Goal: Task Accomplishment & Management: Manage account settings

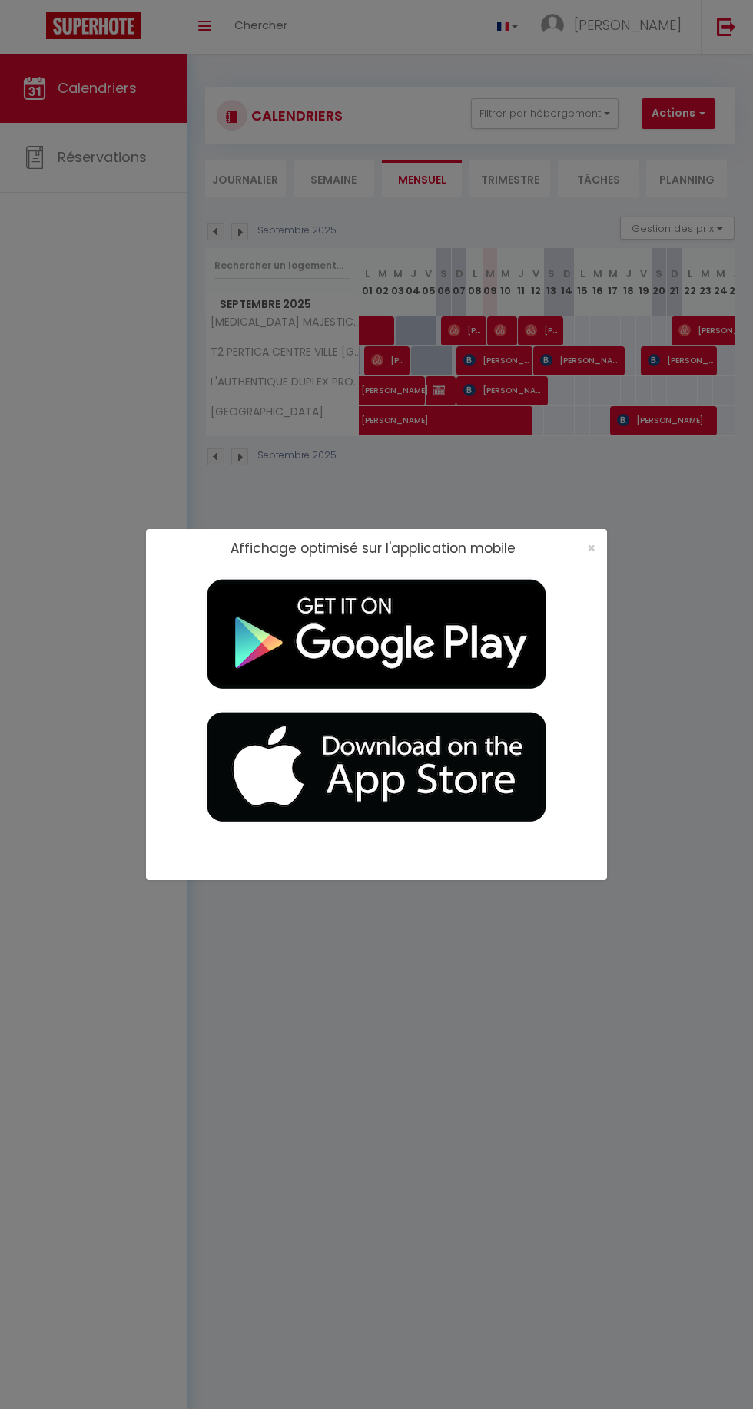
select select
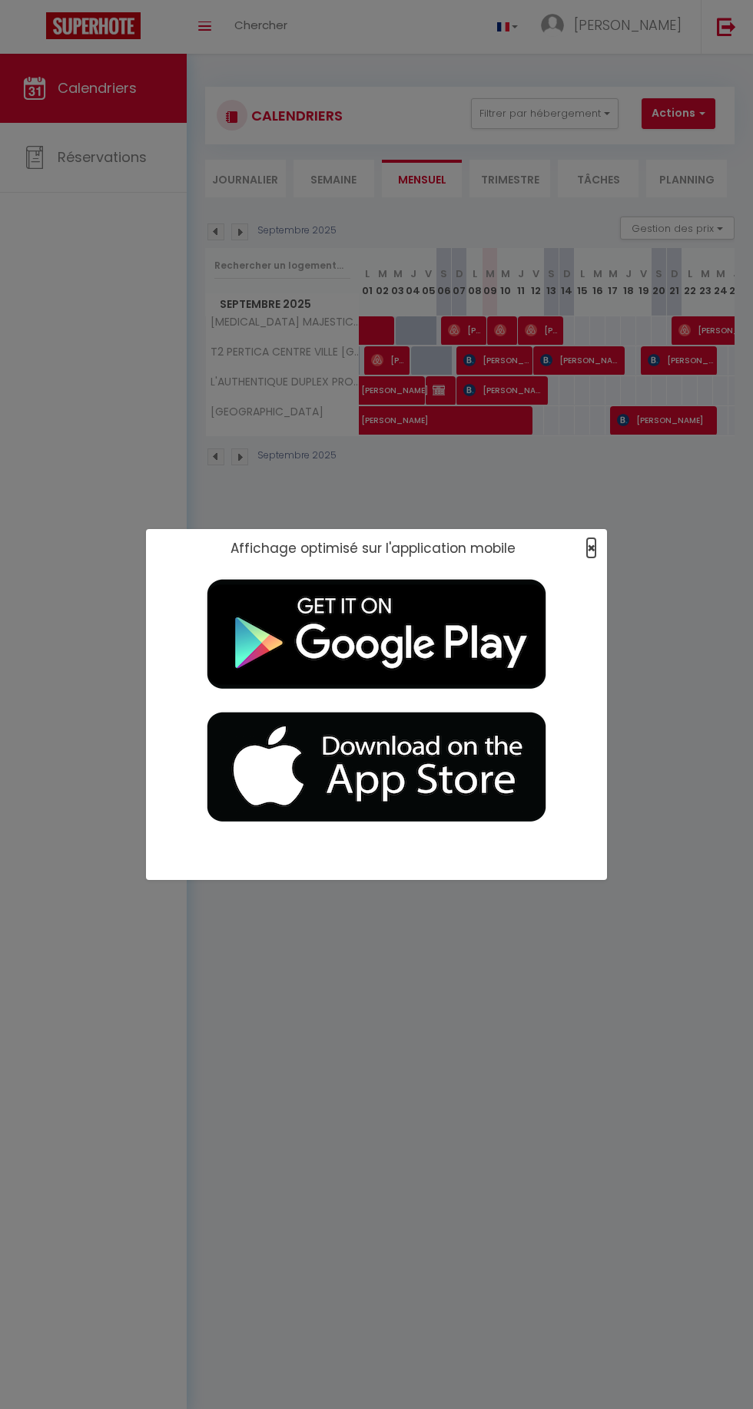
click at [591, 548] on span "×" at bounding box center [591, 547] width 8 height 19
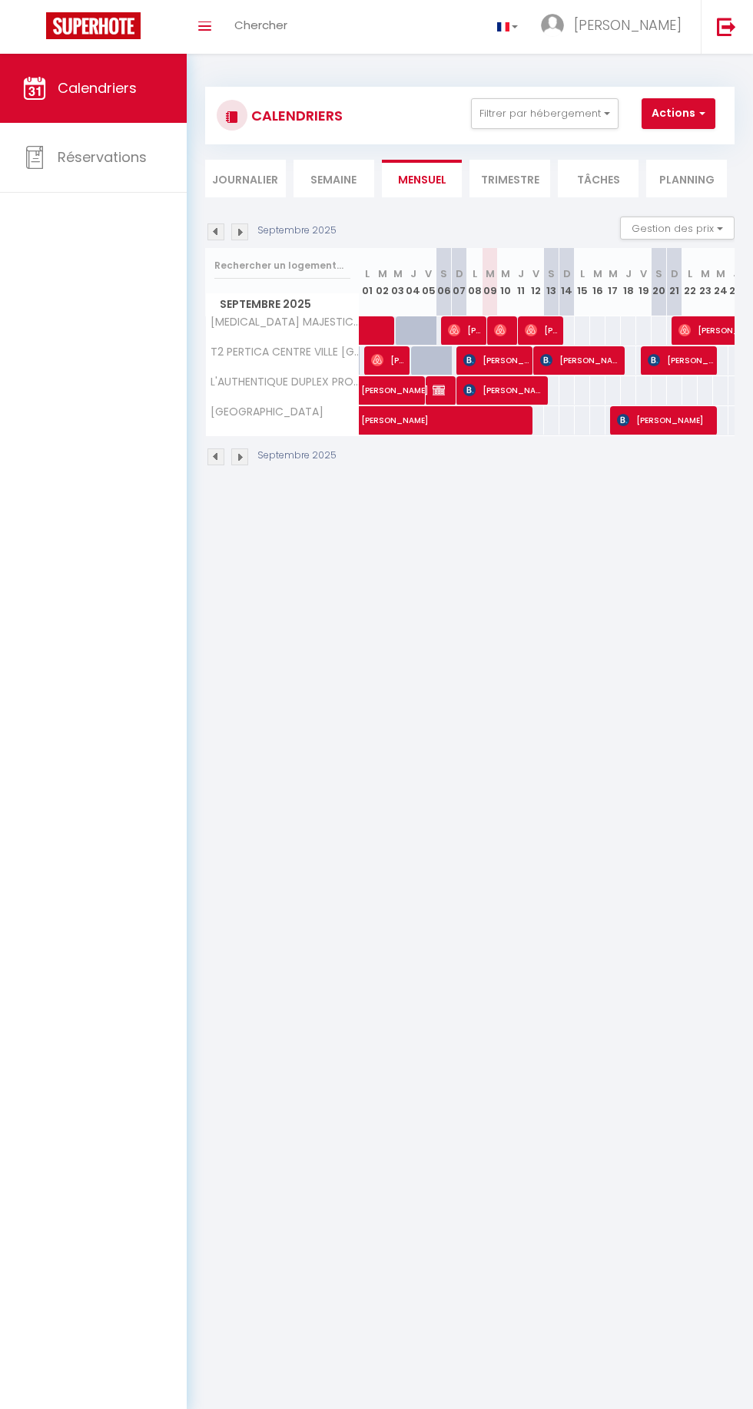
scroll to position [0, 5]
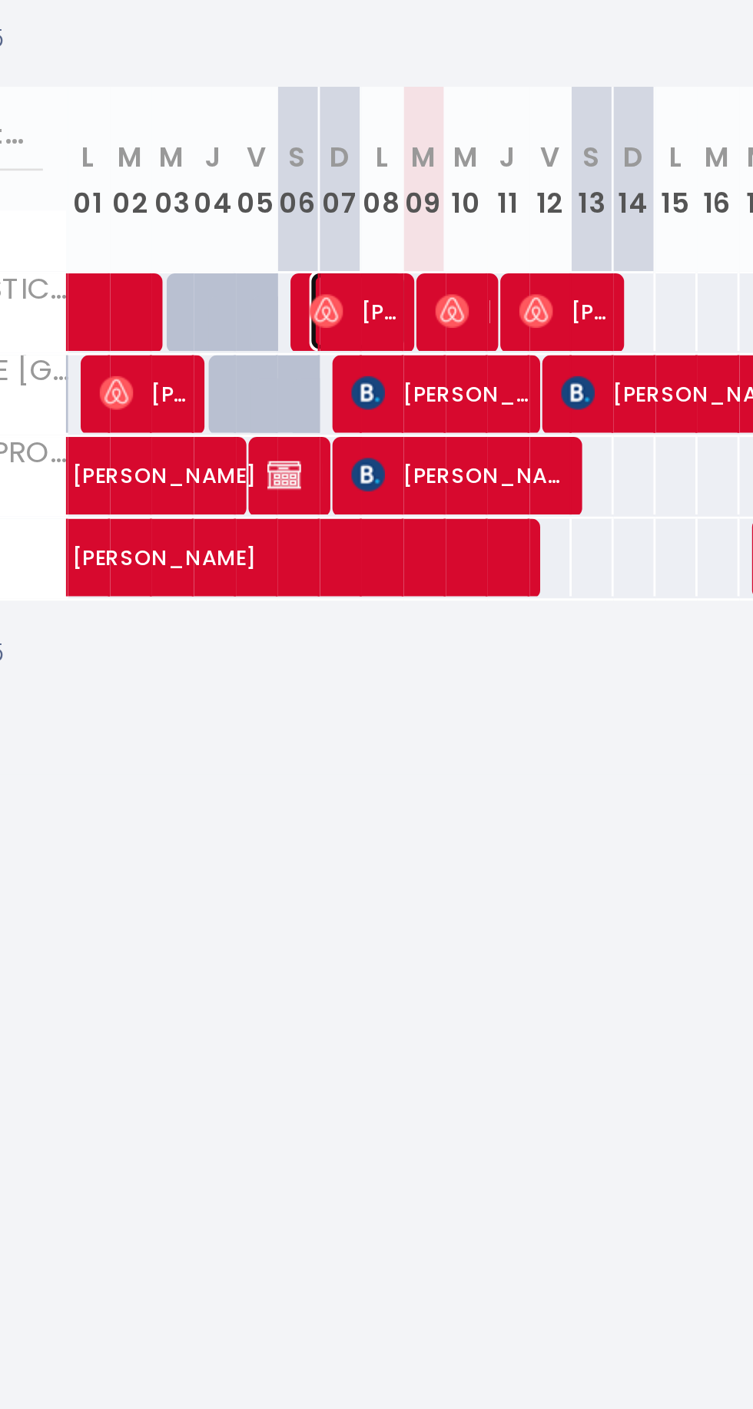
click at [475, 333] on span "[PERSON_NAME]" at bounding box center [461, 330] width 36 height 29
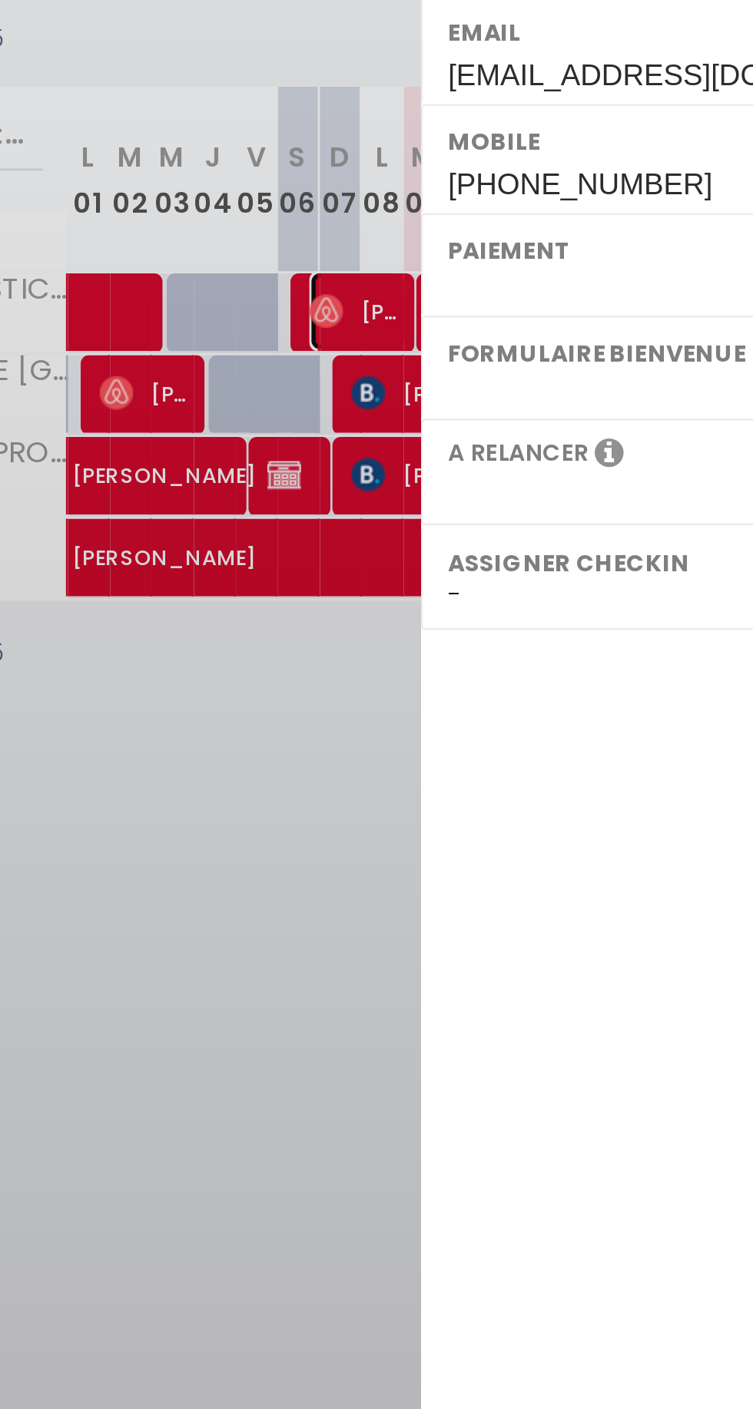
select select "OK"
select select "0"
select select "1"
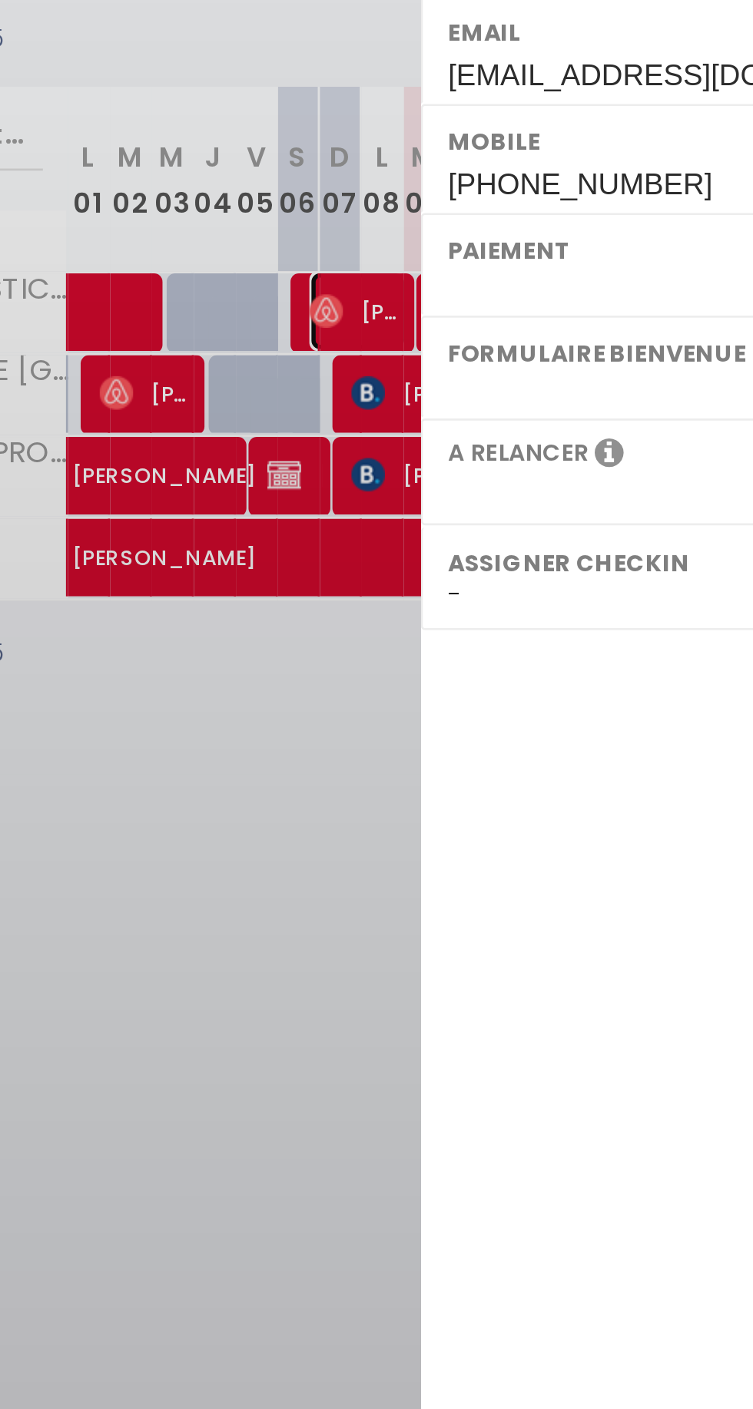
select select
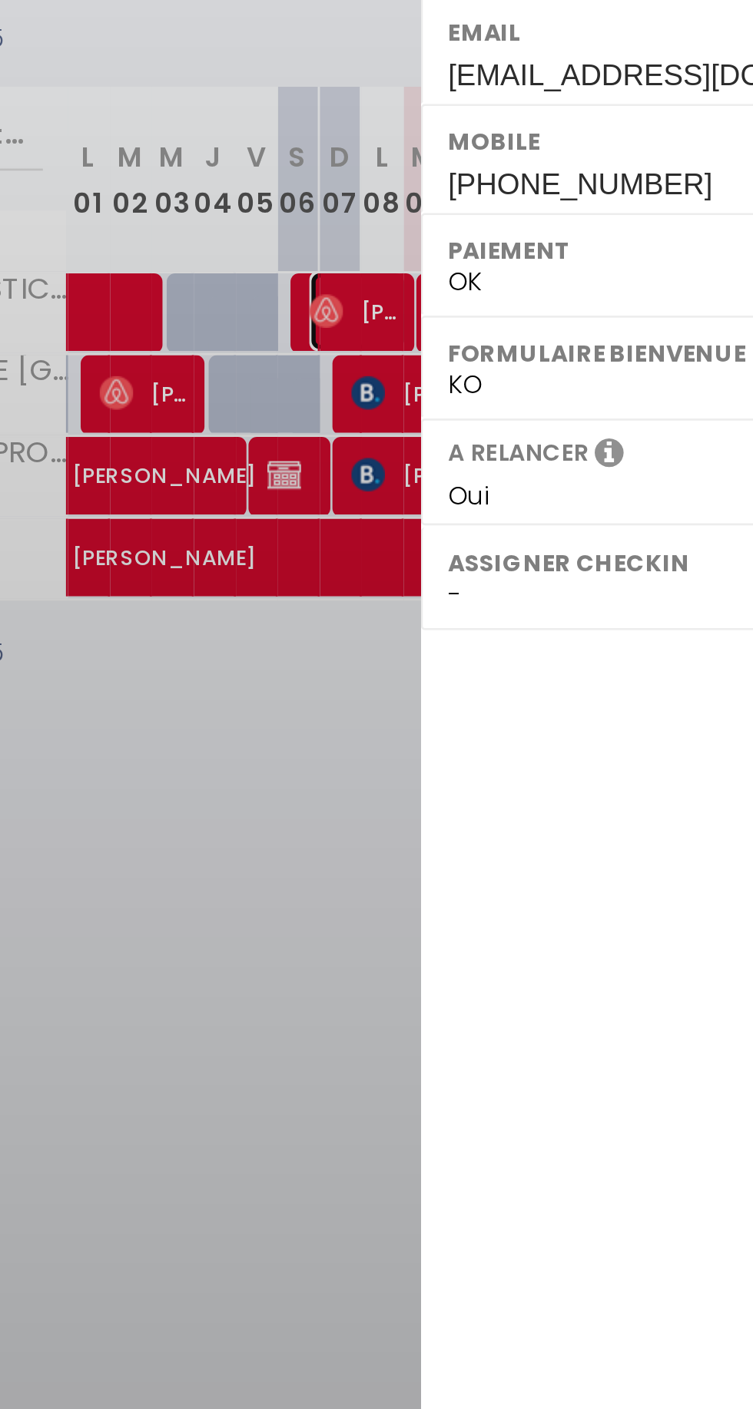
select select "51075"
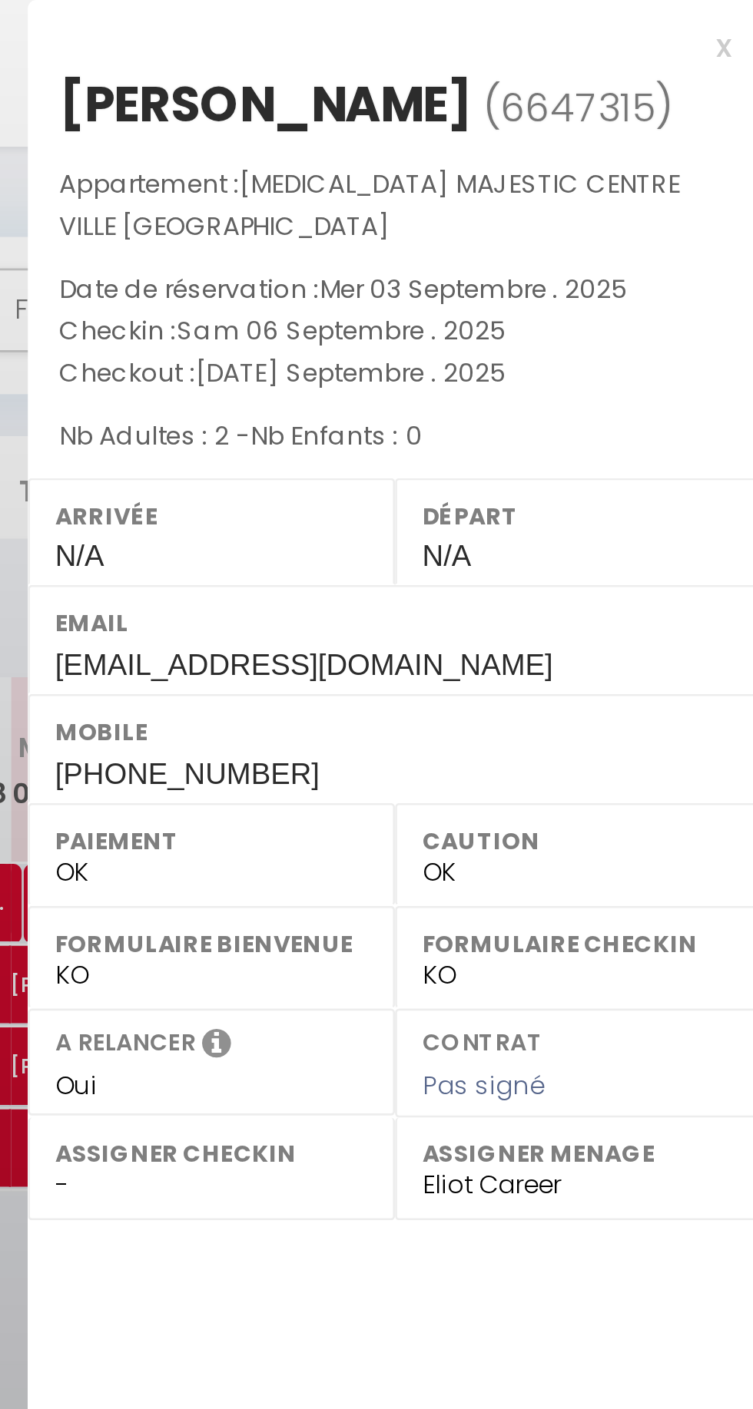
scroll to position [0, 0]
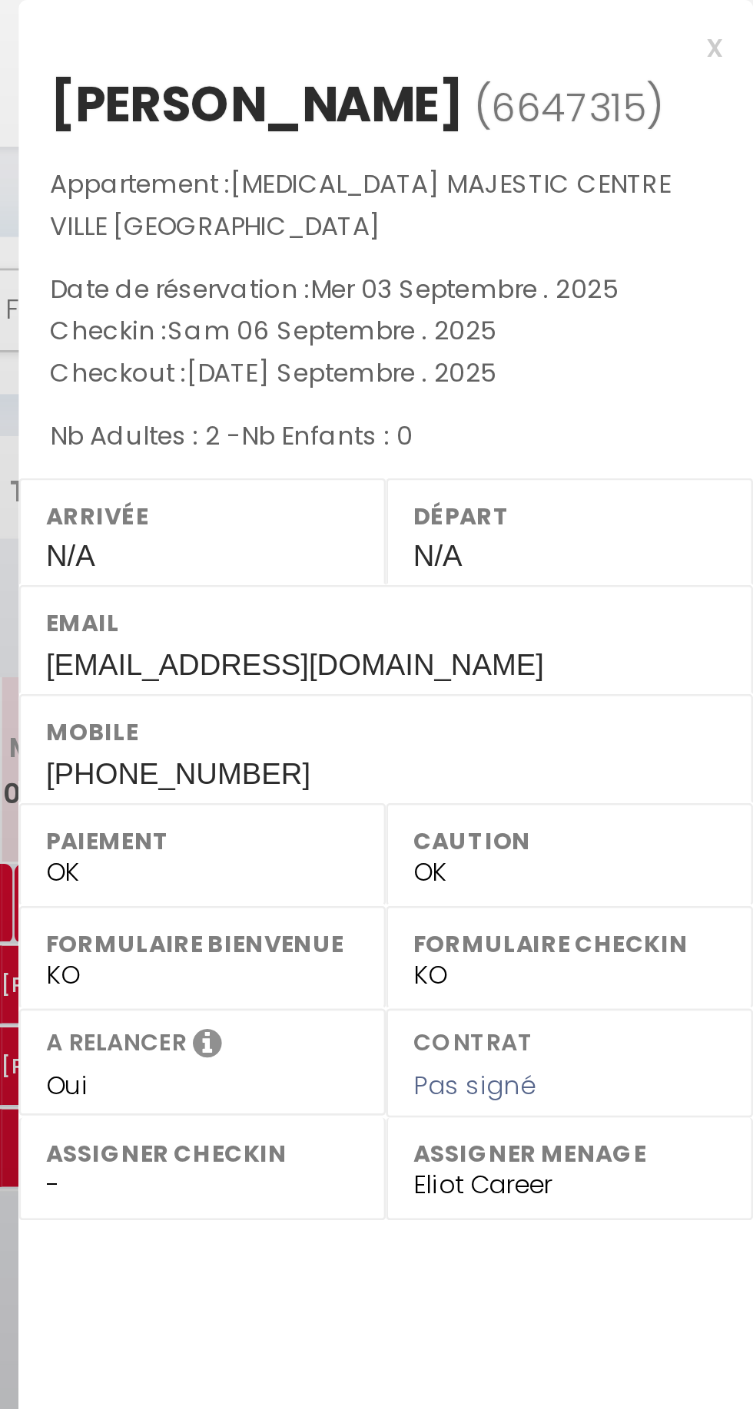
click at [739, 18] on div "x" at bounding box center [612, 17] width 257 height 18
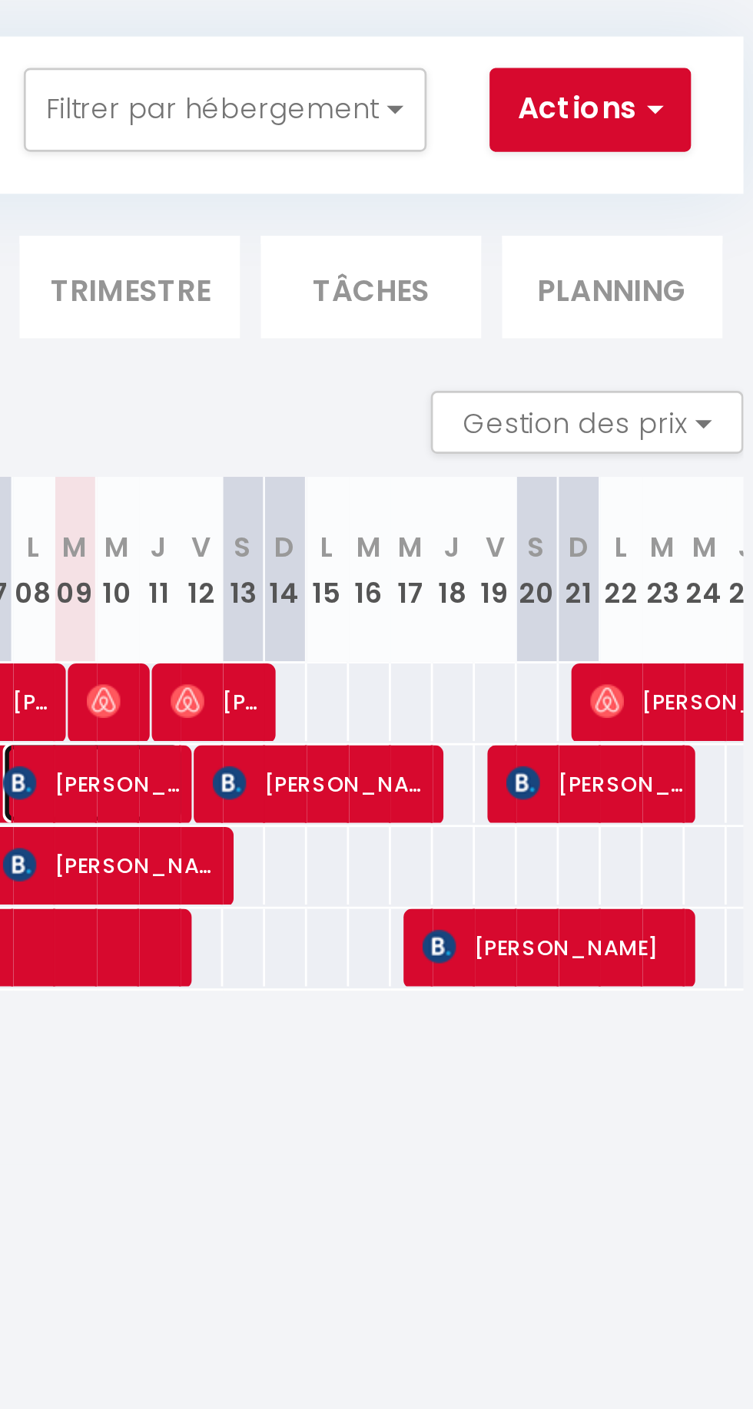
click at [512, 366] on span "[PERSON_NAME]" at bounding box center [496, 360] width 67 height 29
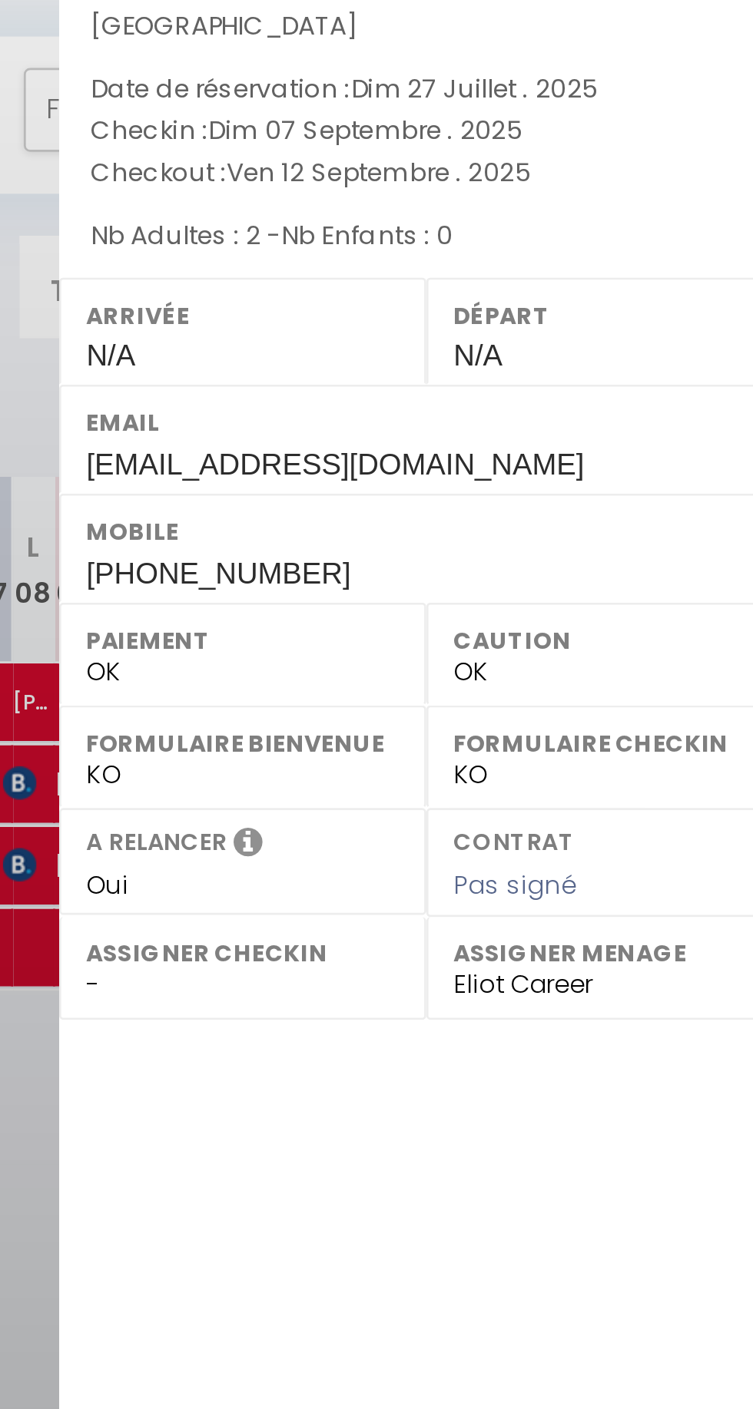
click at [463, 269] on div at bounding box center [376, 704] width 753 height 1409
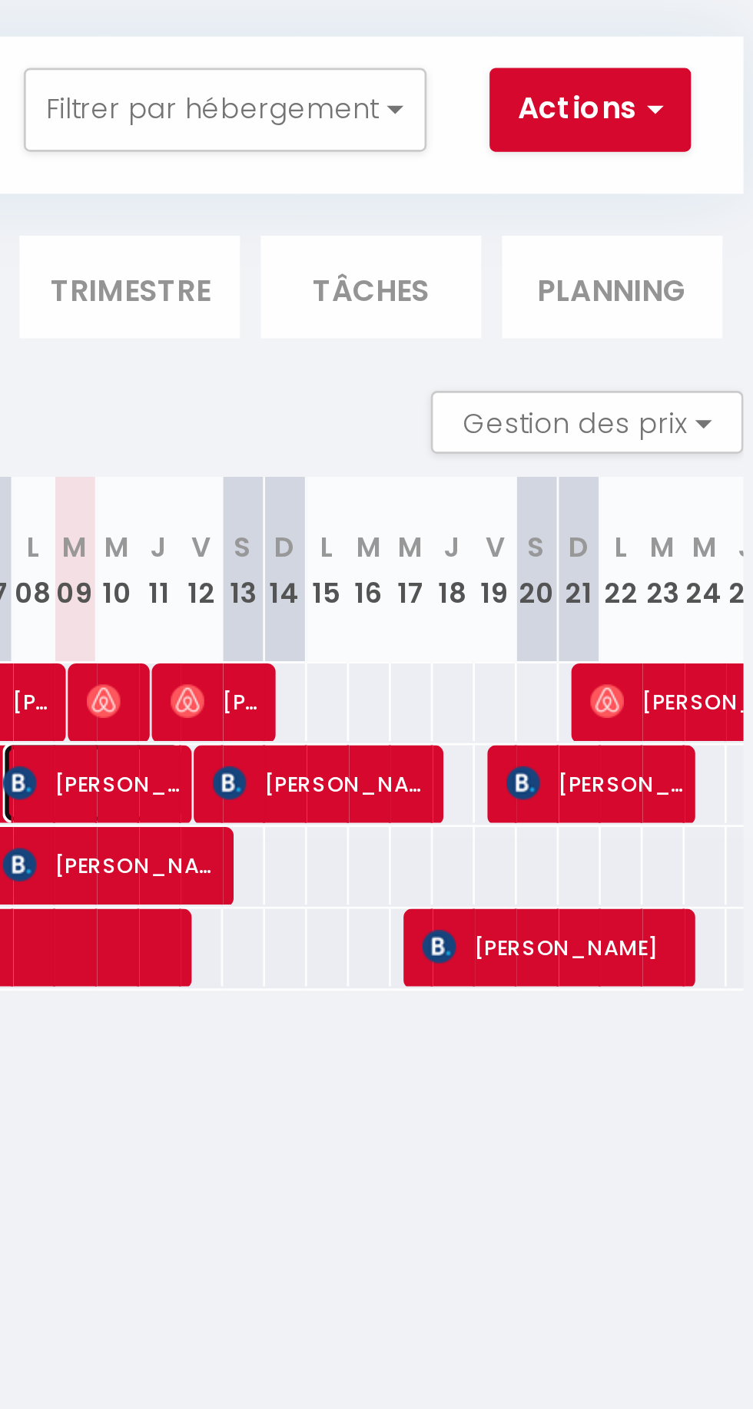
click at [469, 346] on span "[PERSON_NAME]" at bounding box center [496, 360] width 67 height 29
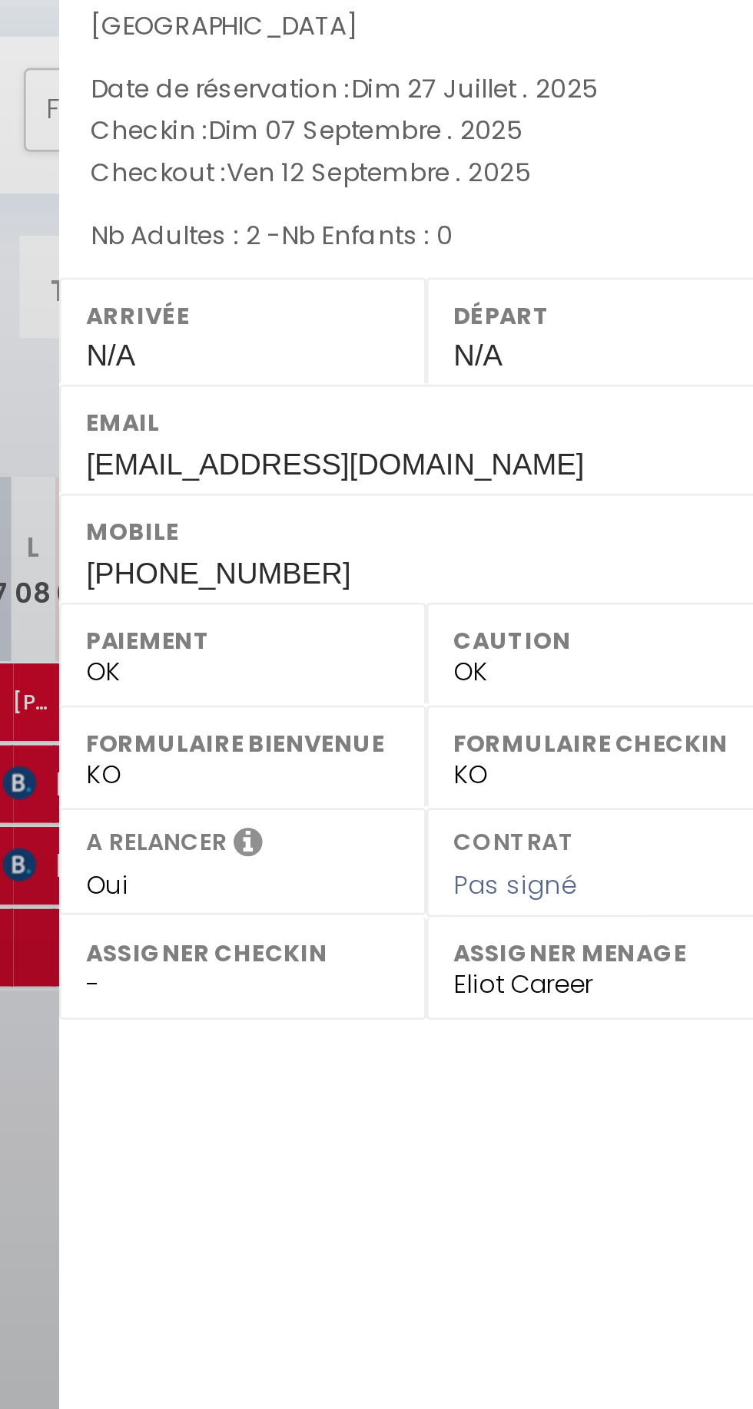
click at [469, 277] on div at bounding box center [376, 704] width 753 height 1409
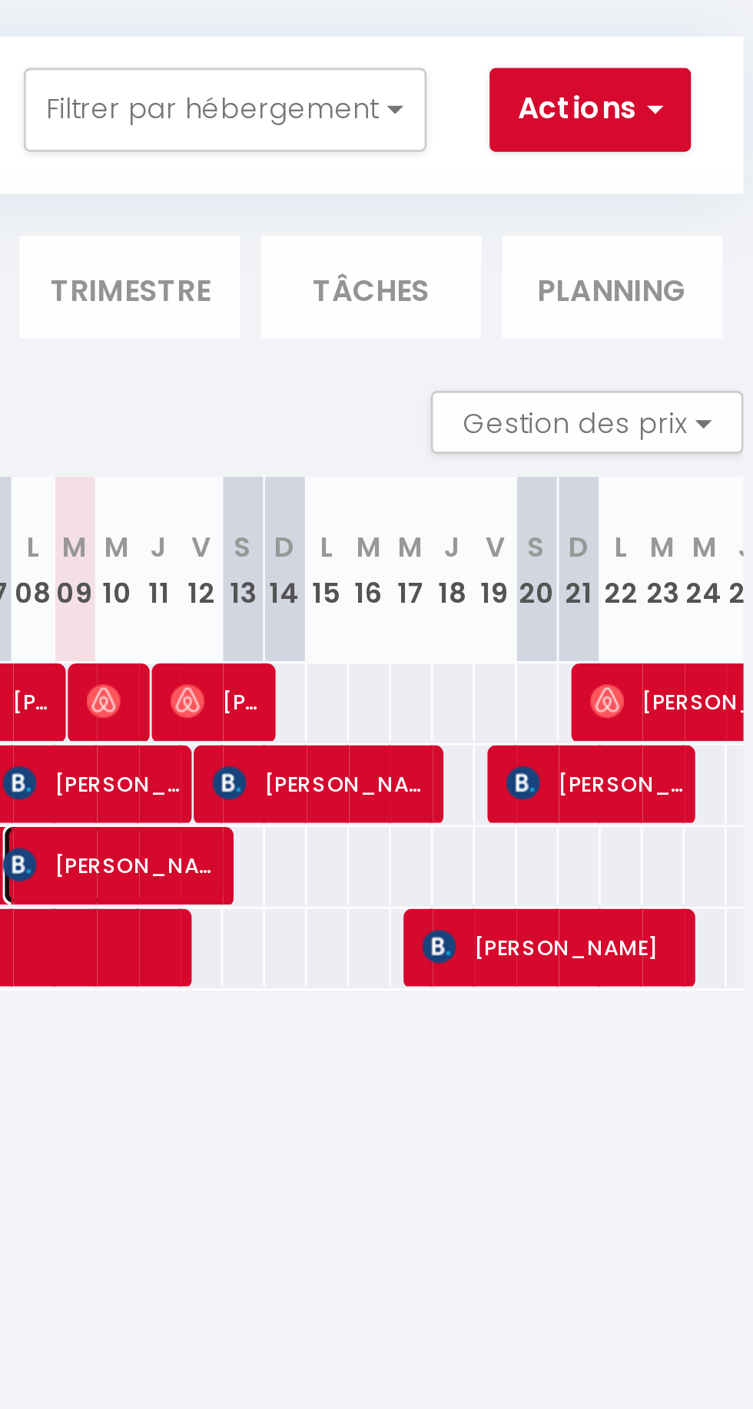
click at [487, 389] on span "[PERSON_NAME]" at bounding box center [504, 390] width 82 height 29
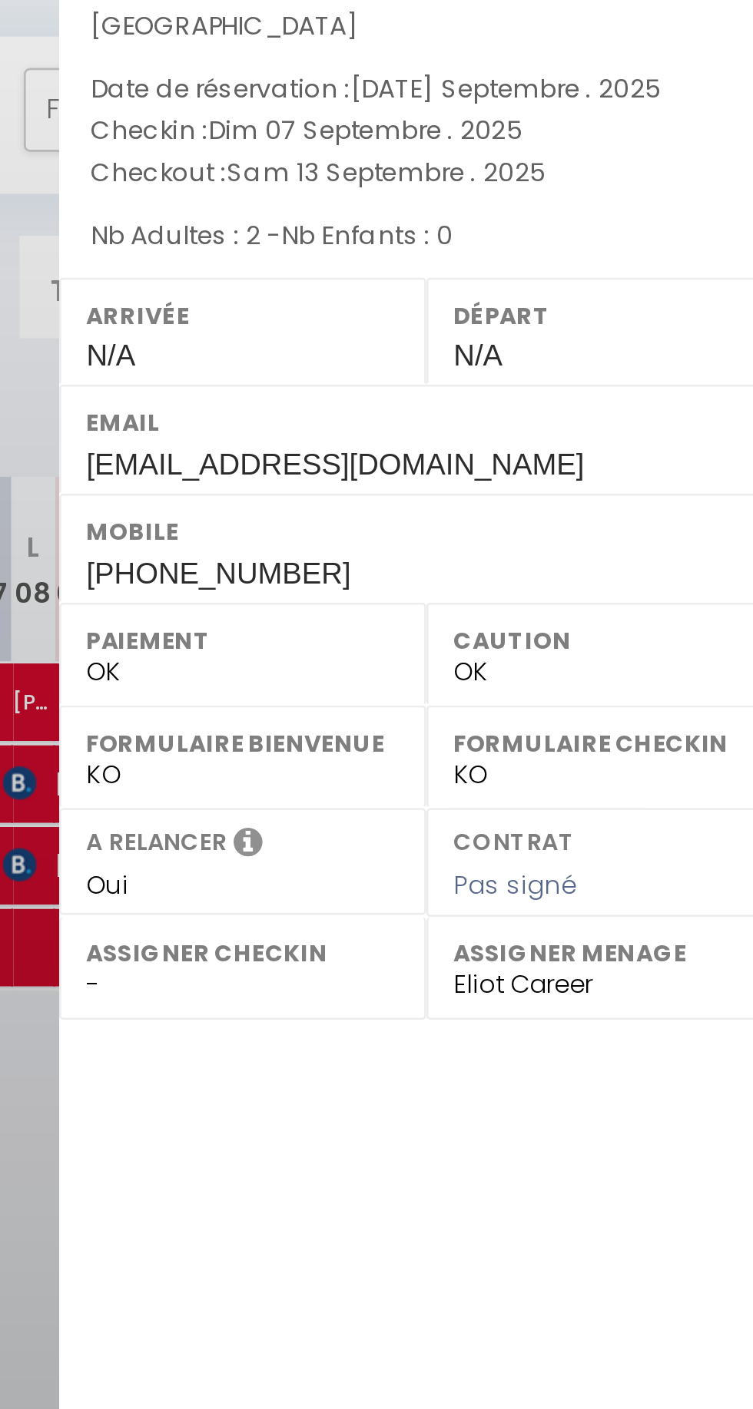
click at [470, 290] on div at bounding box center [376, 704] width 753 height 1409
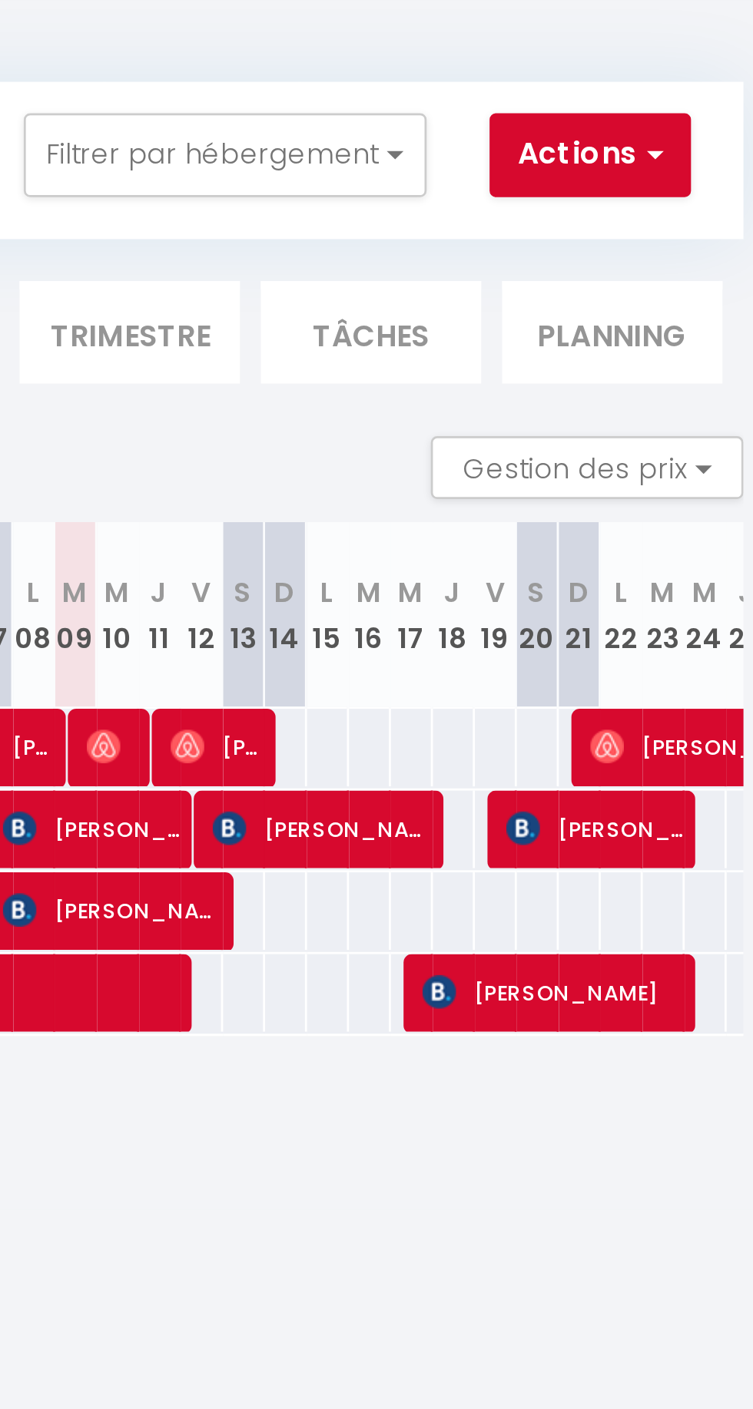
click at [492, 335] on div at bounding box center [494, 330] width 15 height 29
click at [503, 333] on img at bounding box center [500, 330] width 12 height 12
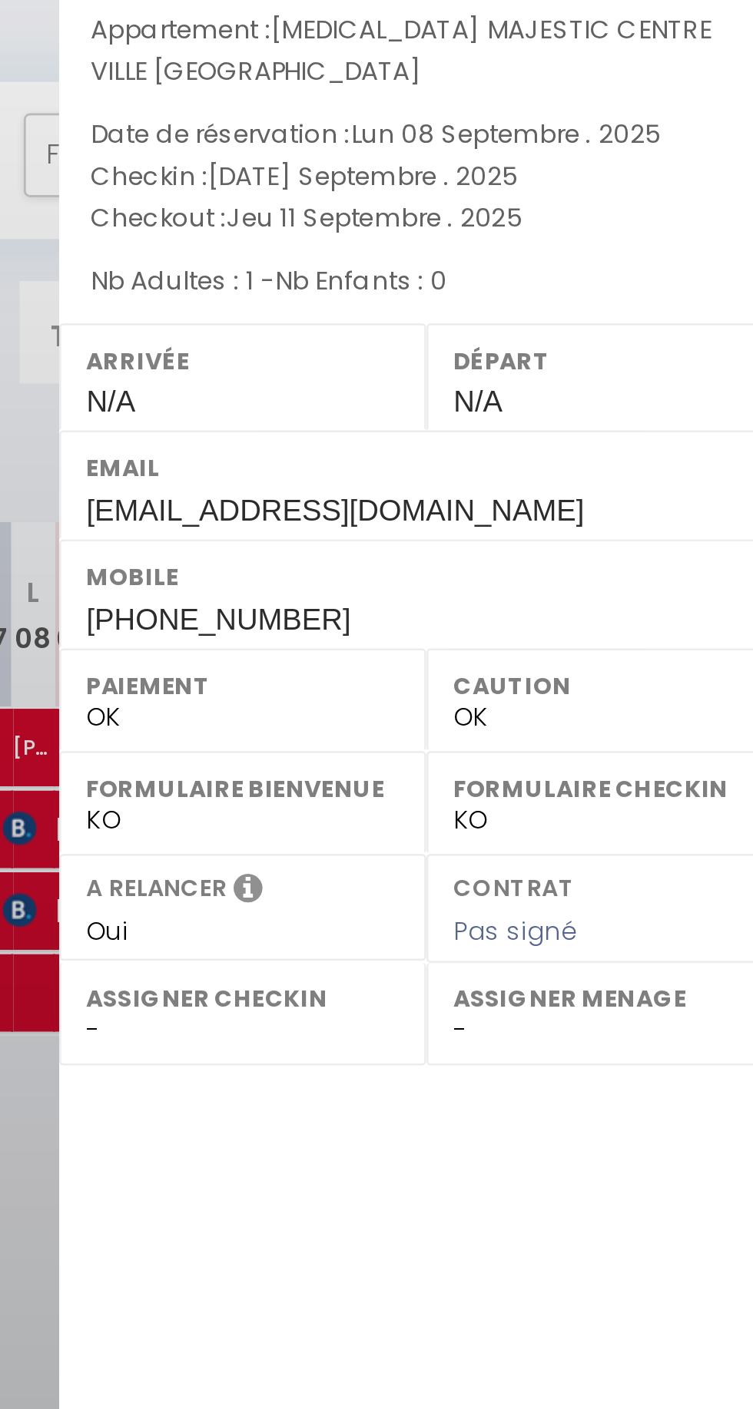
click at [469, 246] on div at bounding box center [376, 704] width 753 height 1409
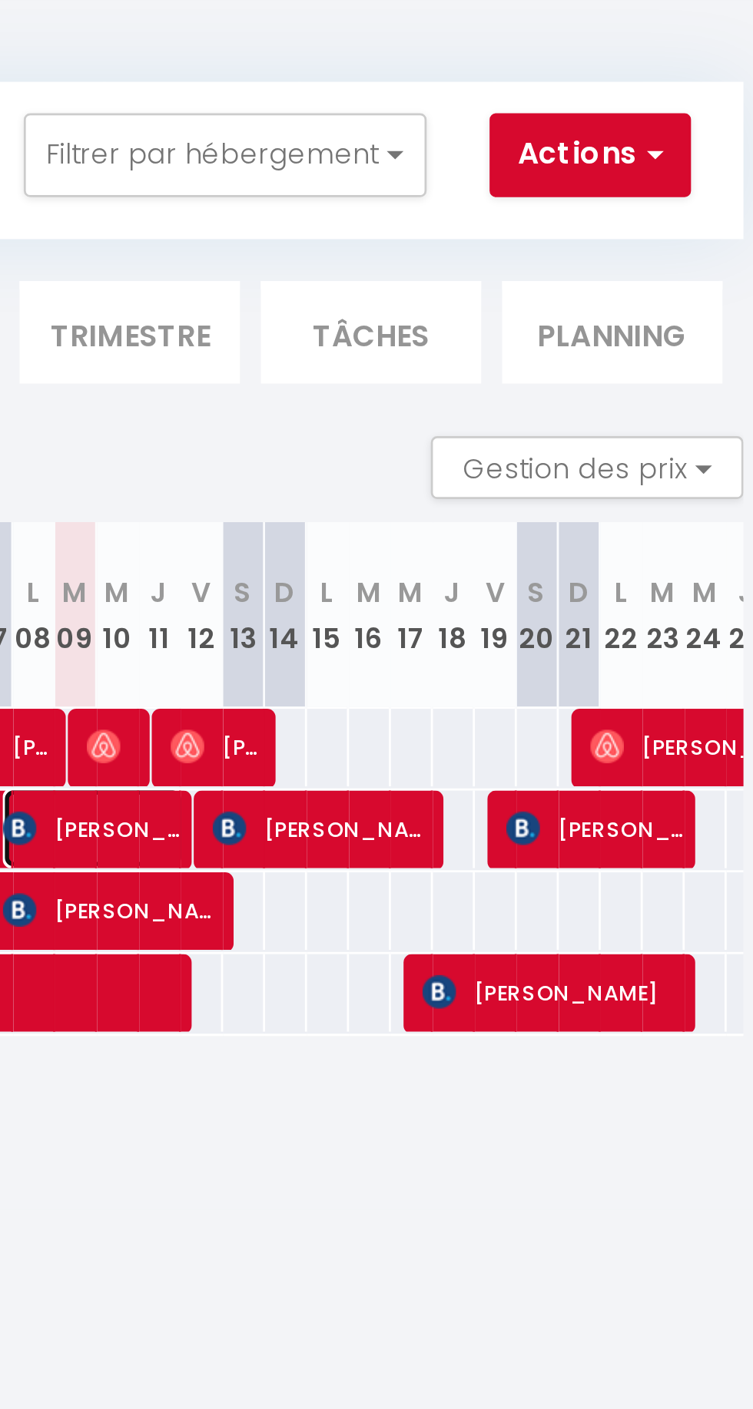
click at [499, 359] on span "[PERSON_NAME]" at bounding box center [496, 360] width 67 height 29
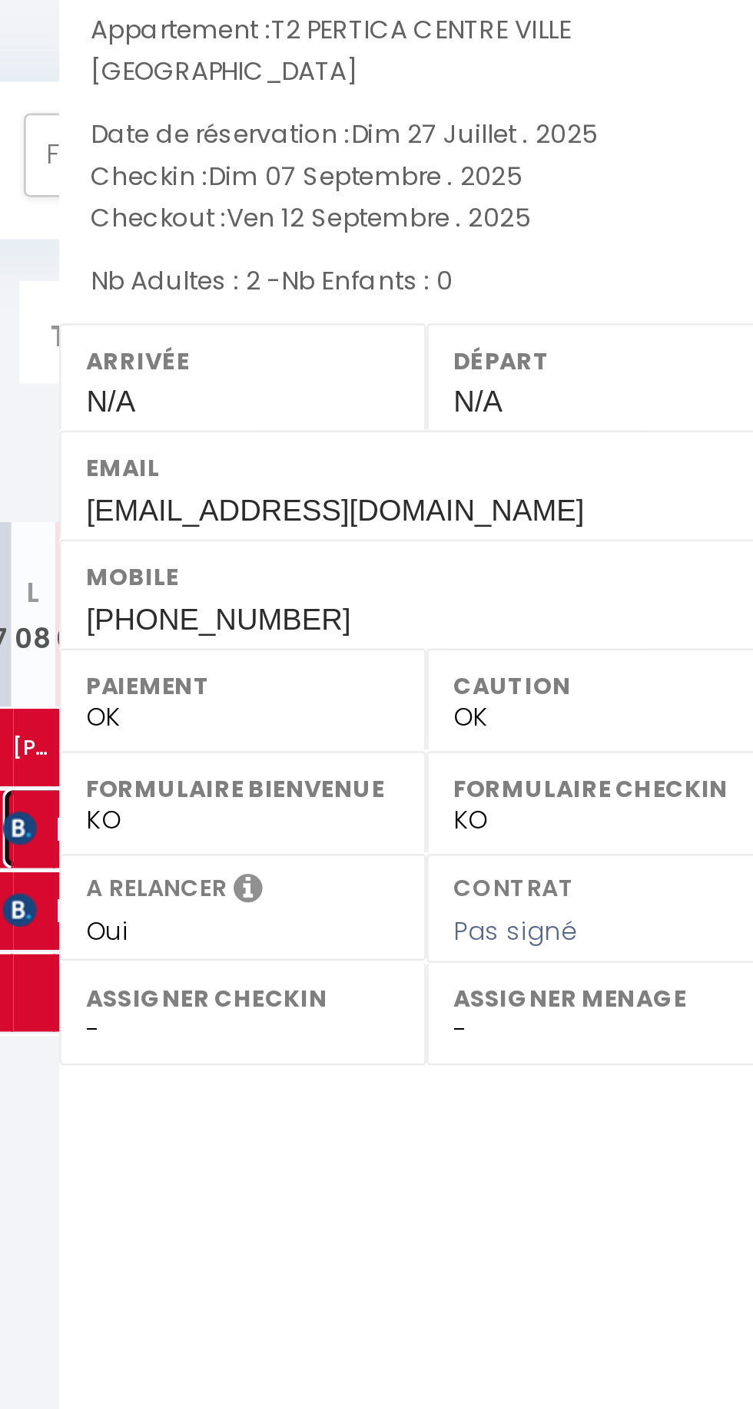
select select "51075"
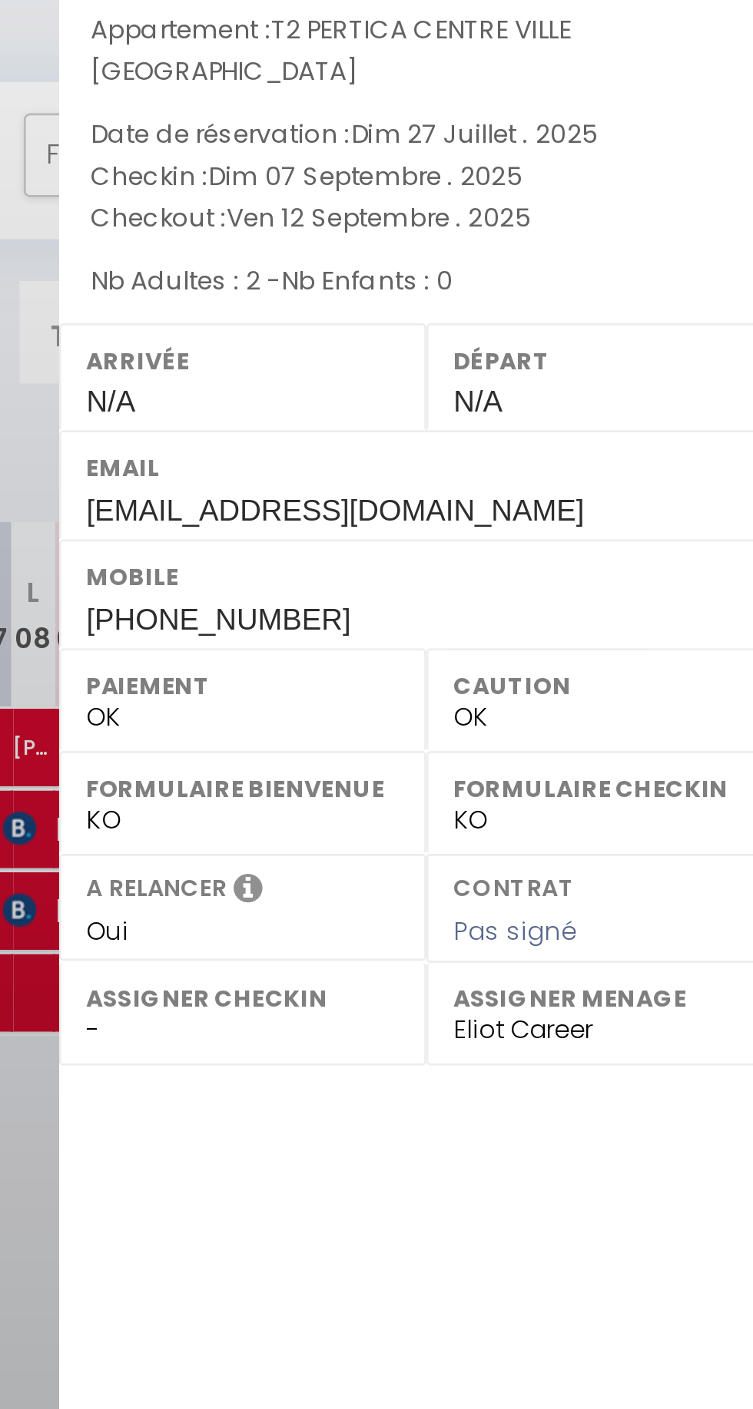
click at [467, 221] on div at bounding box center [376, 704] width 753 height 1409
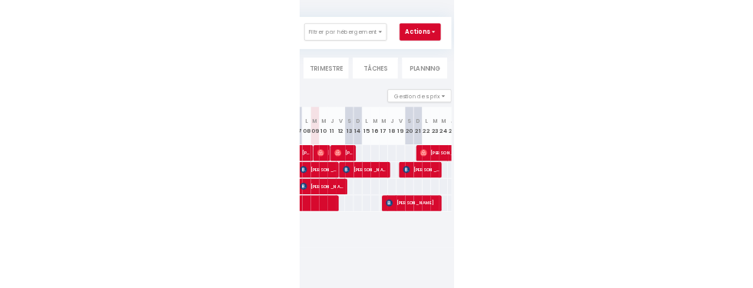
scroll to position [44, 0]
